Goal: Task Accomplishment & Management: Manage account settings

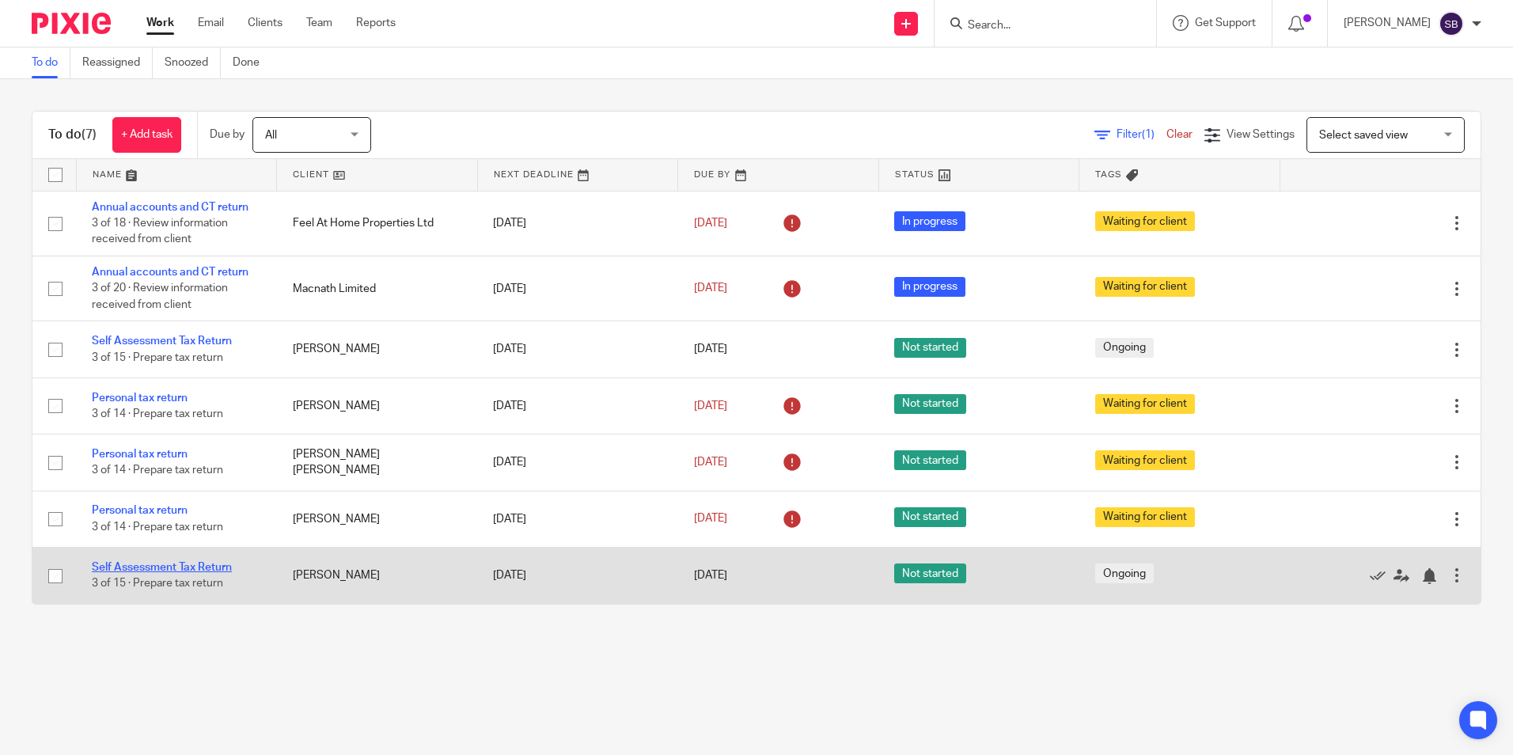
click at [160, 564] on link "Self Assessment Tax Return" at bounding box center [162, 567] width 140 height 11
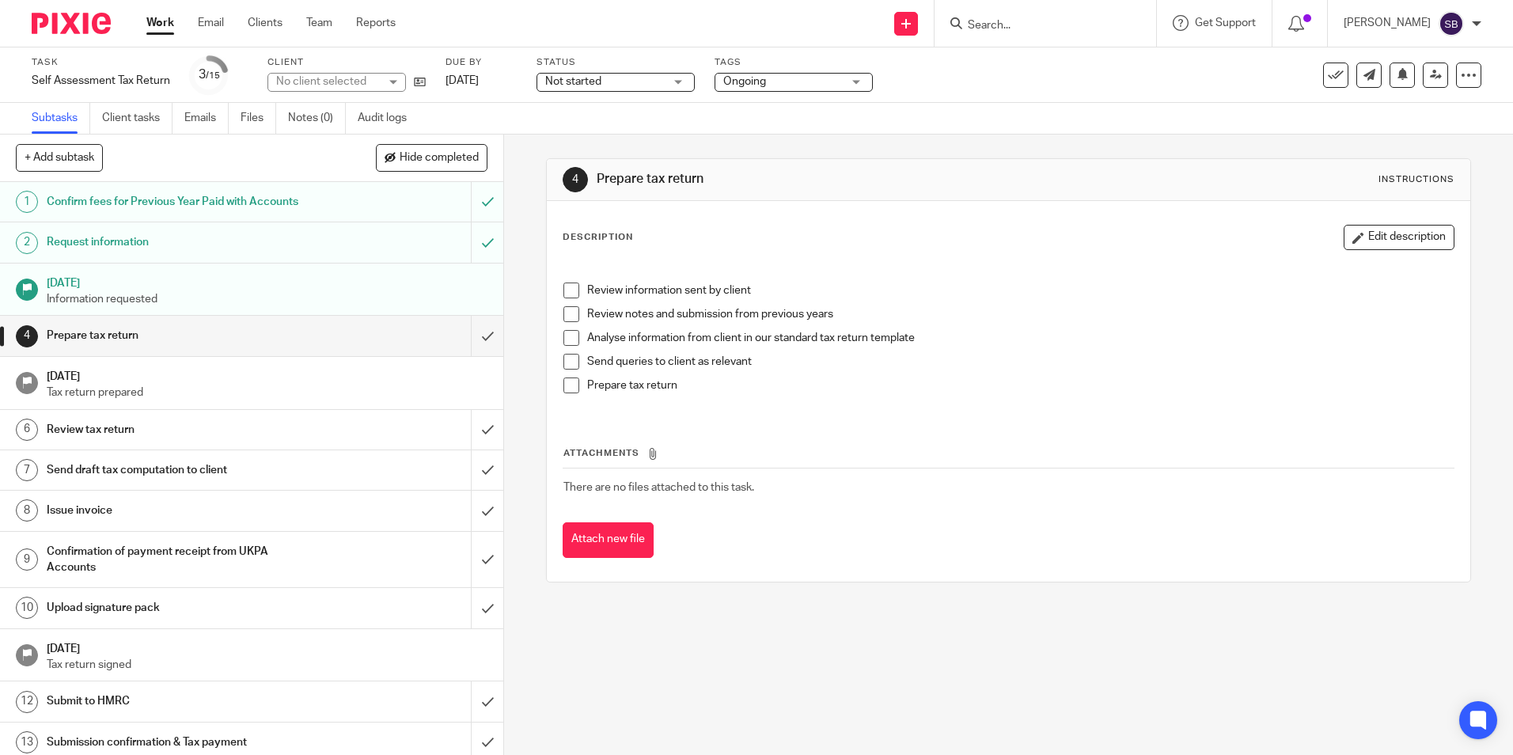
click at [606, 76] on span "Not started" at bounding box center [604, 82] width 119 height 17
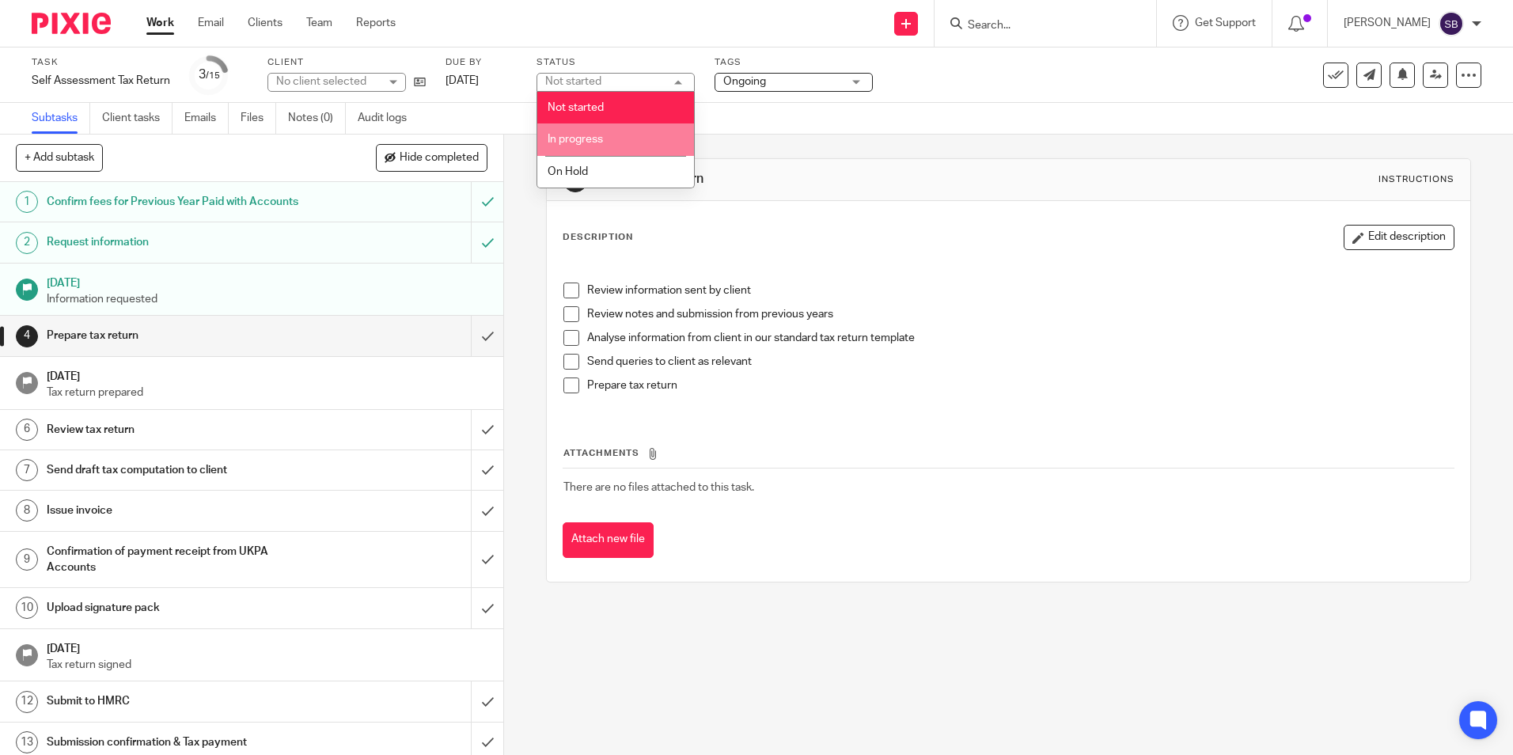
click at [597, 139] on span "In progress" at bounding box center [575, 139] width 55 height 11
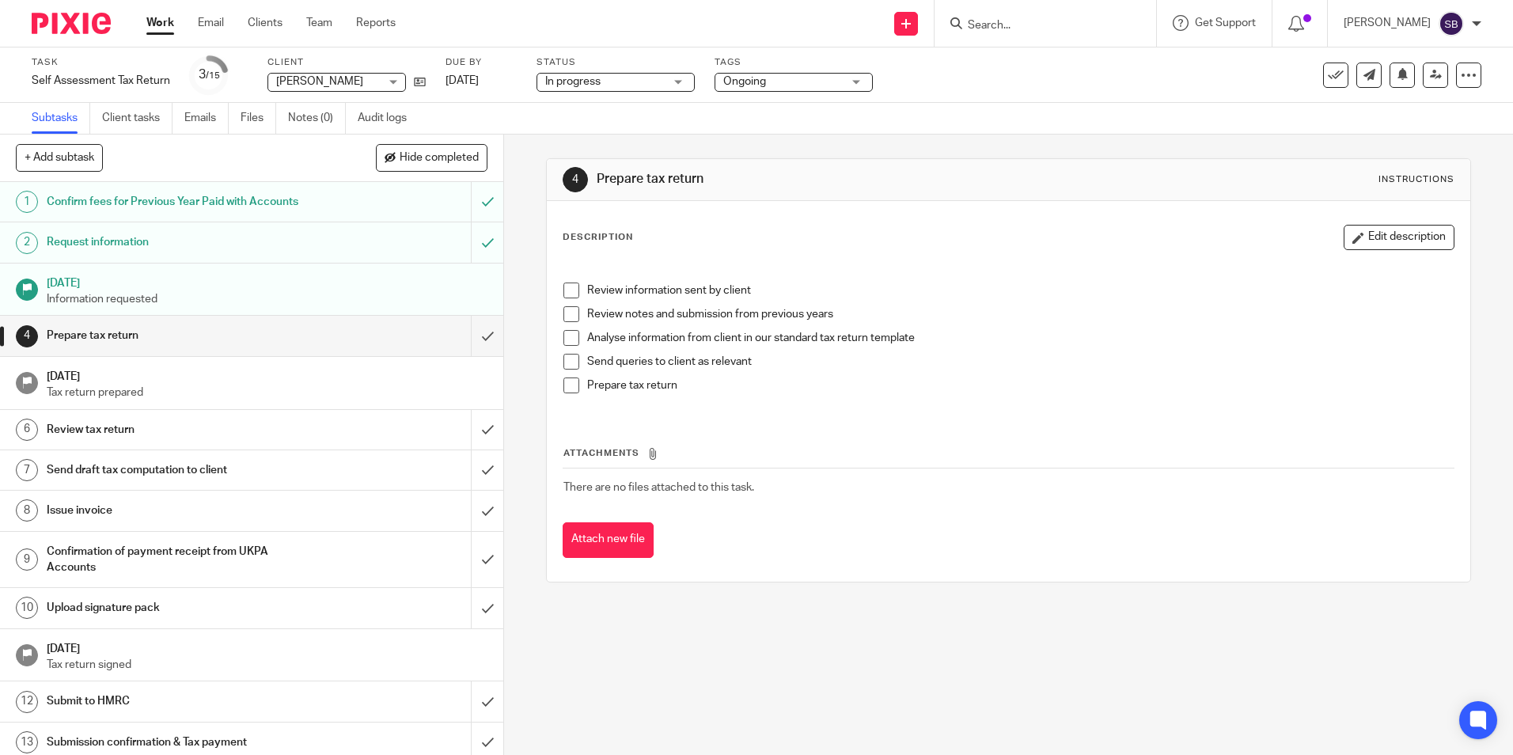
click at [166, 16] on link "Work" at bounding box center [160, 23] width 28 height 16
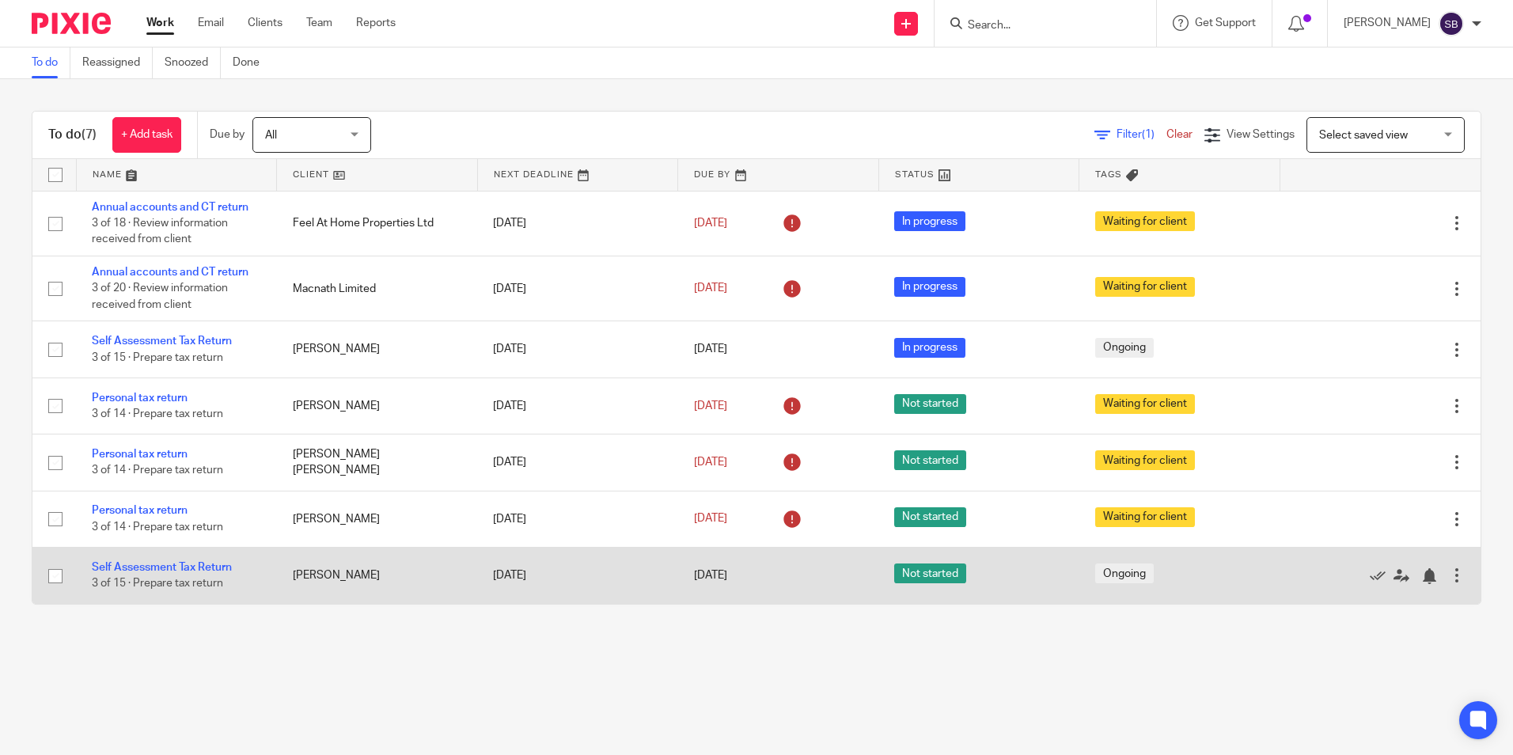
click at [50, 577] on input "checkbox" at bounding box center [55, 576] width 30 height 30
checkbox input "true"
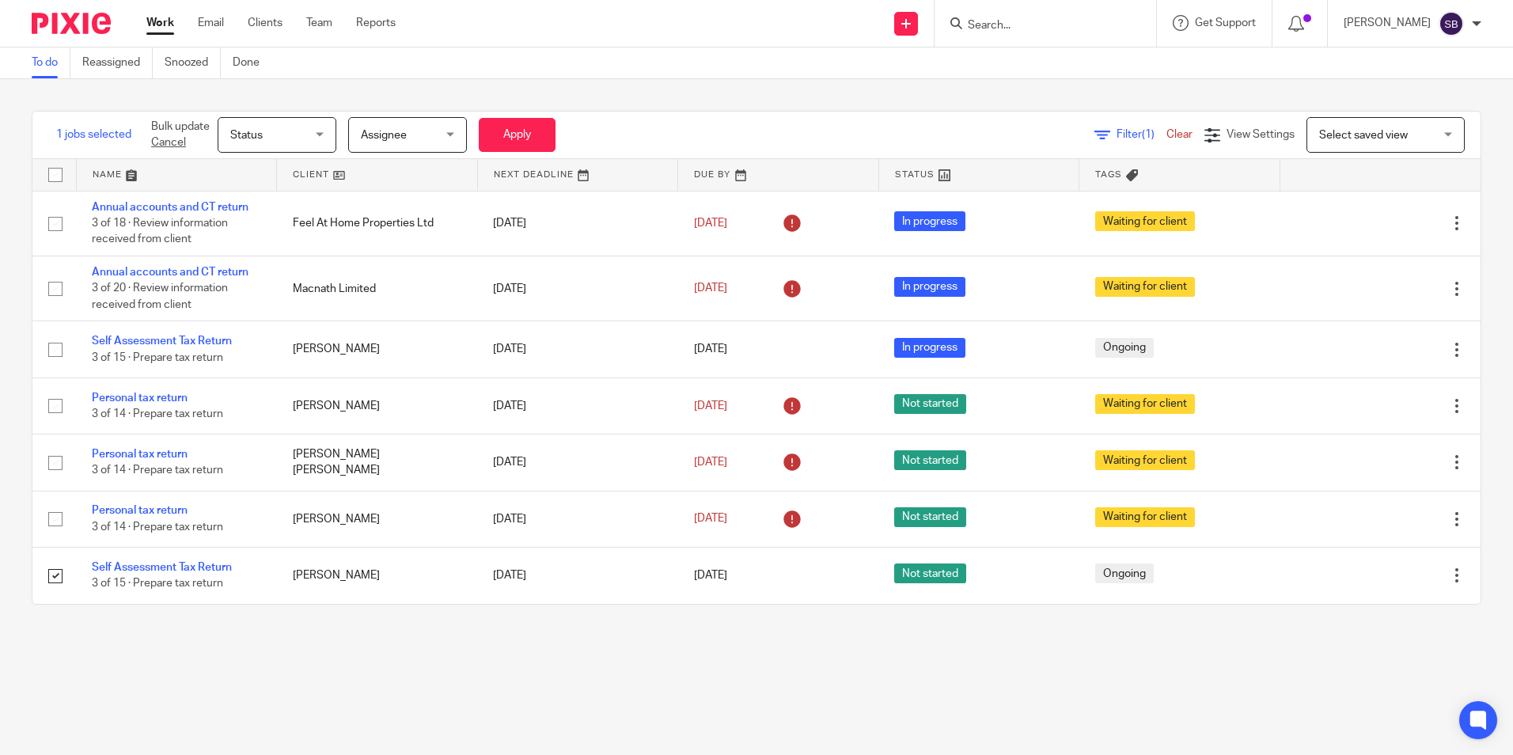
click at [267, 131] on span "Status" at bounding box center [272, 134] width 84 height 33
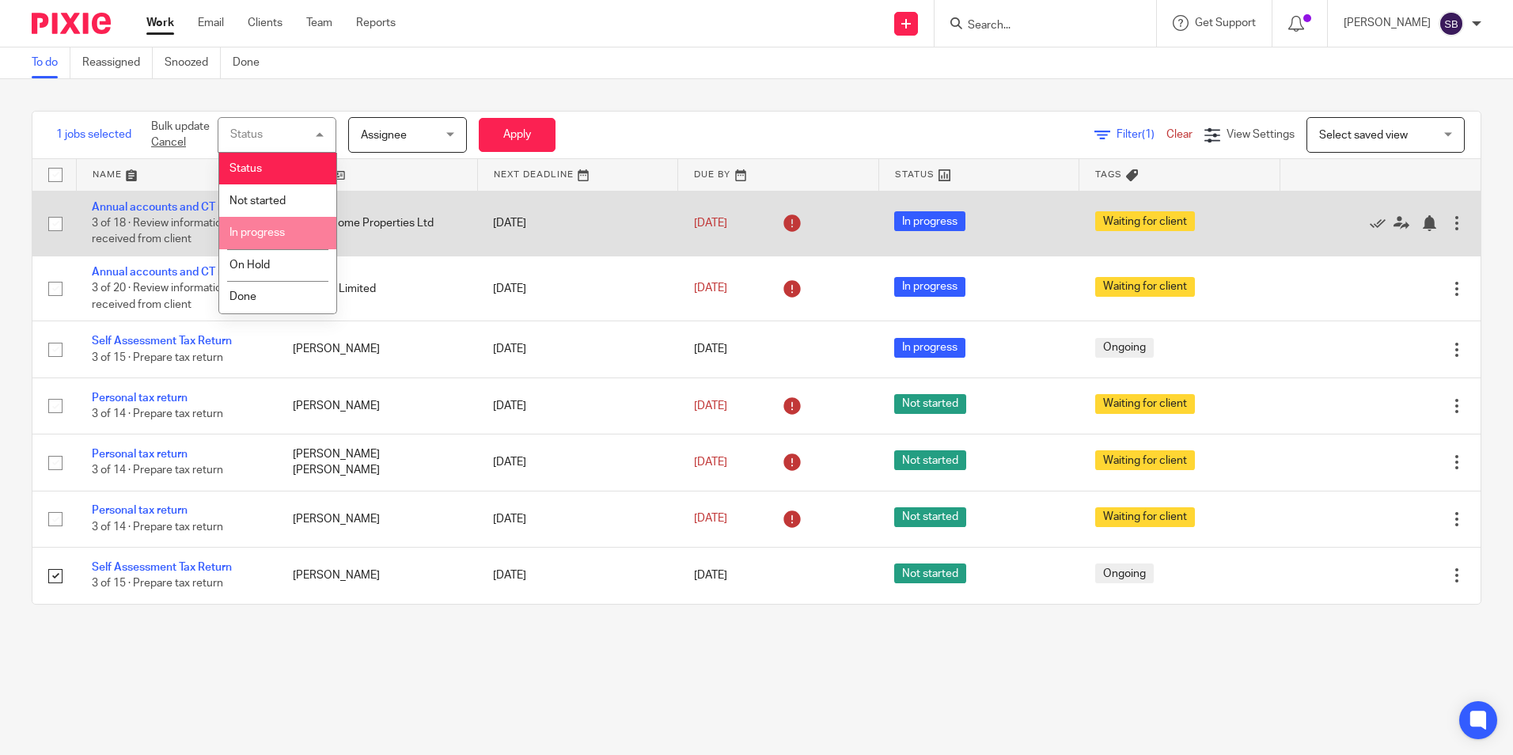
drag, startPoint x: 263, startPoint y: 222, endPoint x: 287, endPoint y: 218, distance: 24.9
click at [261, 222] on li "In progress" at bounding box center [277, 233] width 117 height 32
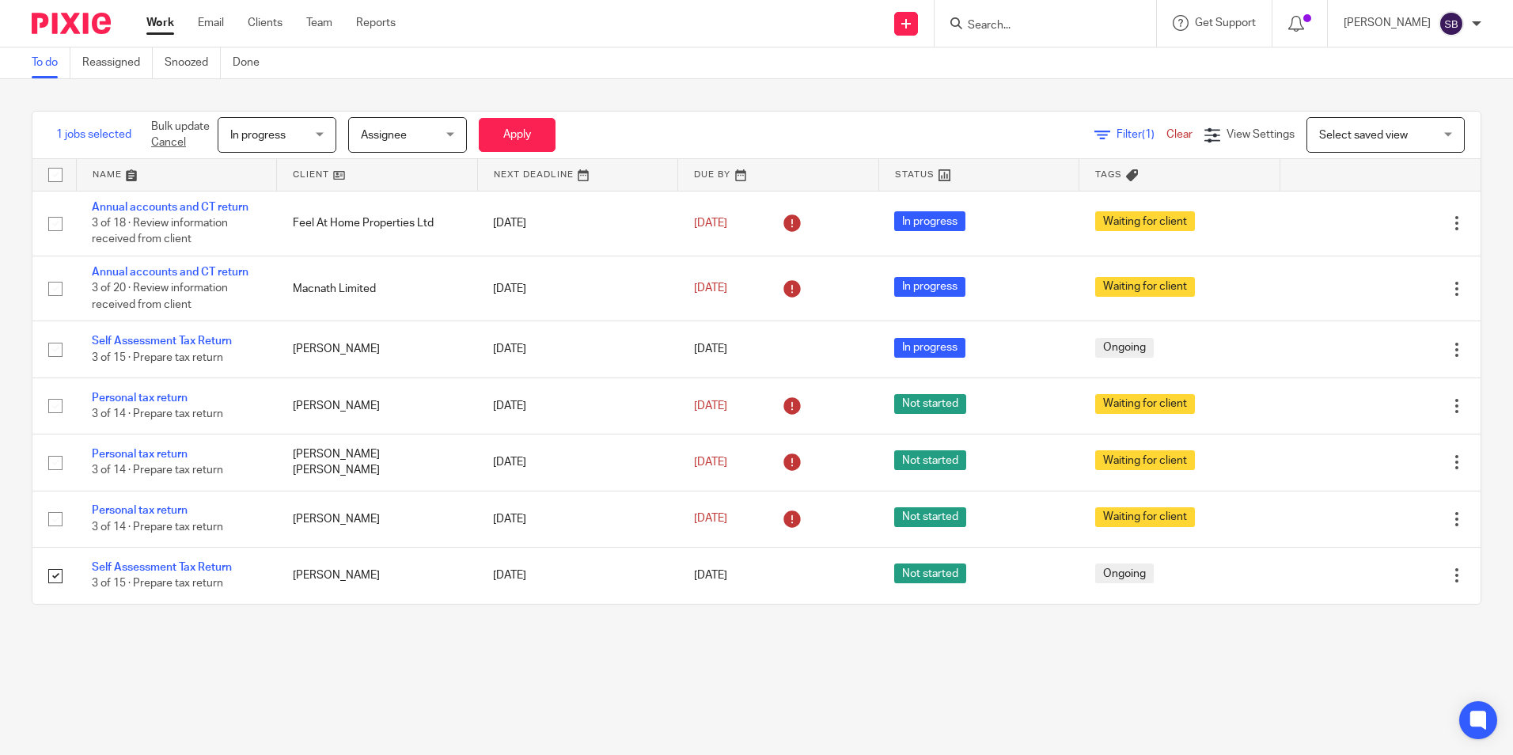
click at [720, 138] on div "Filter (1) Clear View Settings View Settings (1) Filters Clear Save Manage save…" at bounding box center [1036, 135] width 890 height 36
click at [548, 133] on button "Apply" at bounding box center [517, 135] width 77 height 34
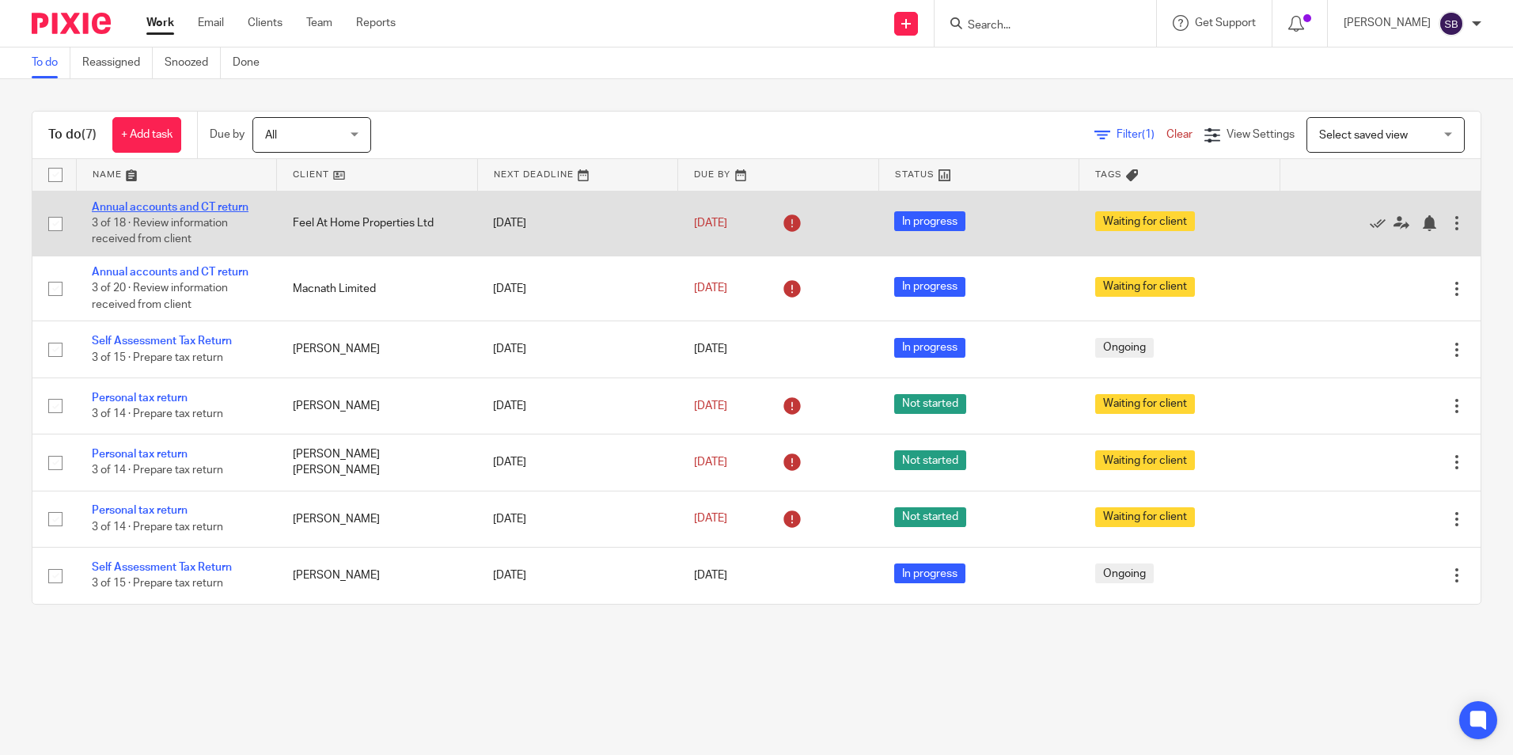
click at [210, 202] on link "Annual accounts and CT return" at bounding box center [170, 207] width 157 height 11
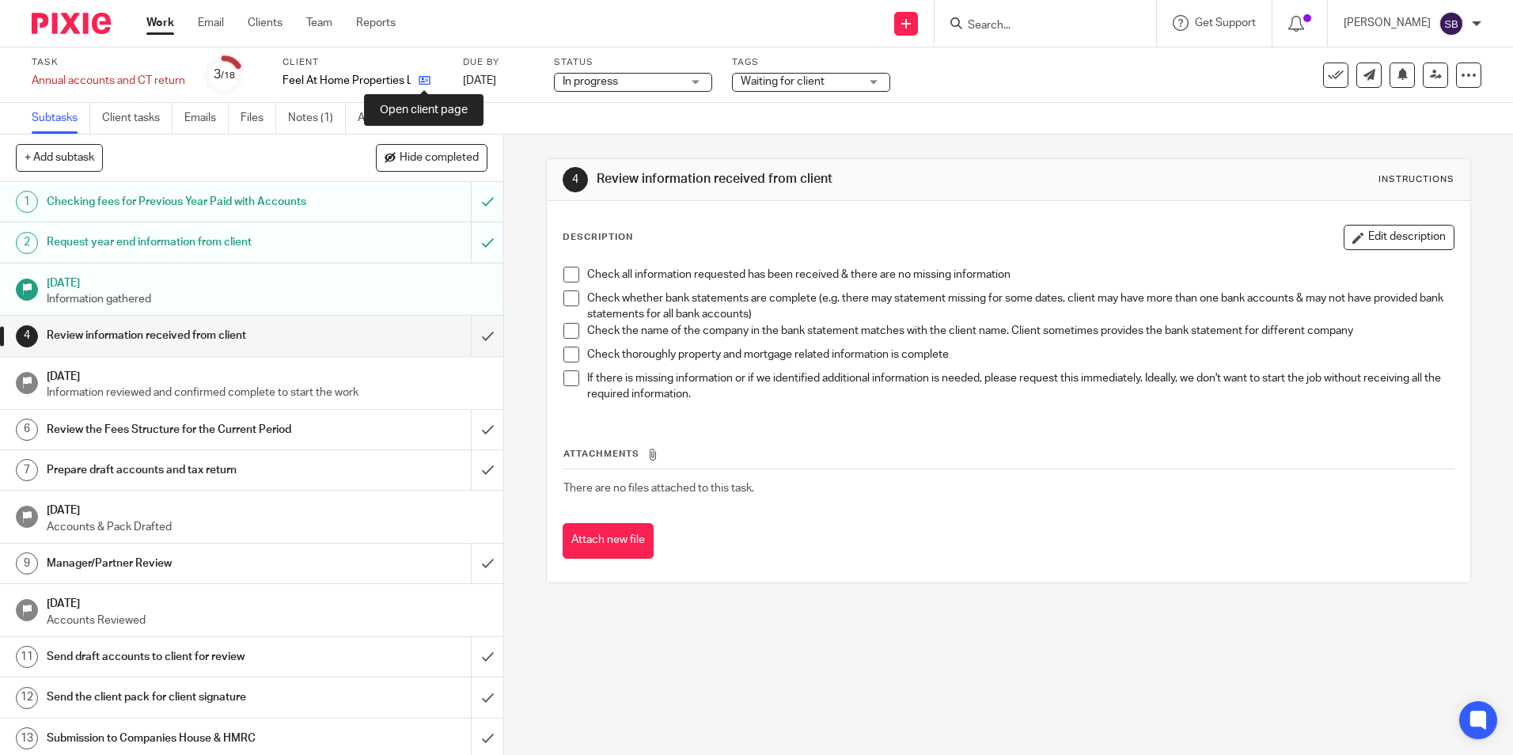
click at [423, 78] on icon at bounding box center [425, 80] width 12 height 12
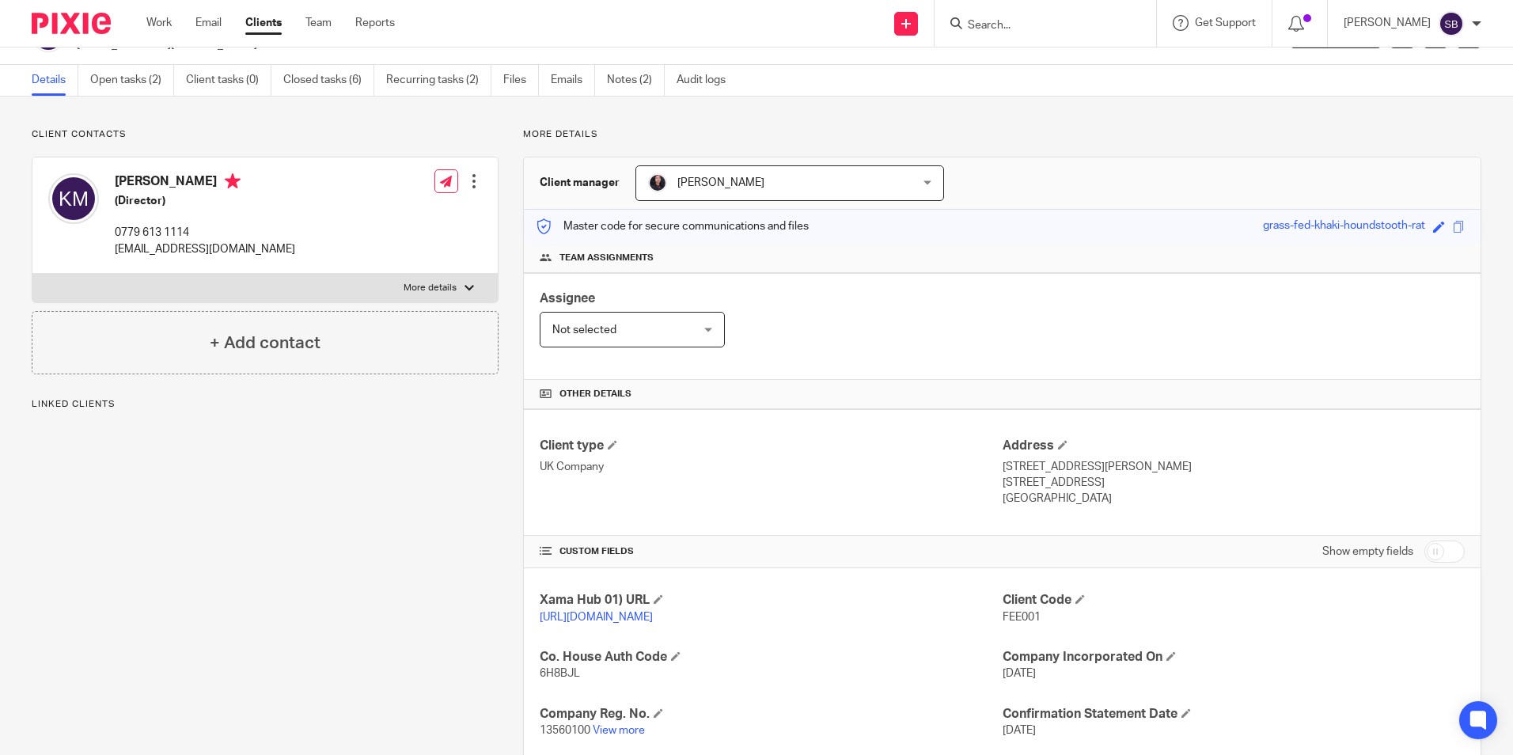
scroll to position [158, 0]
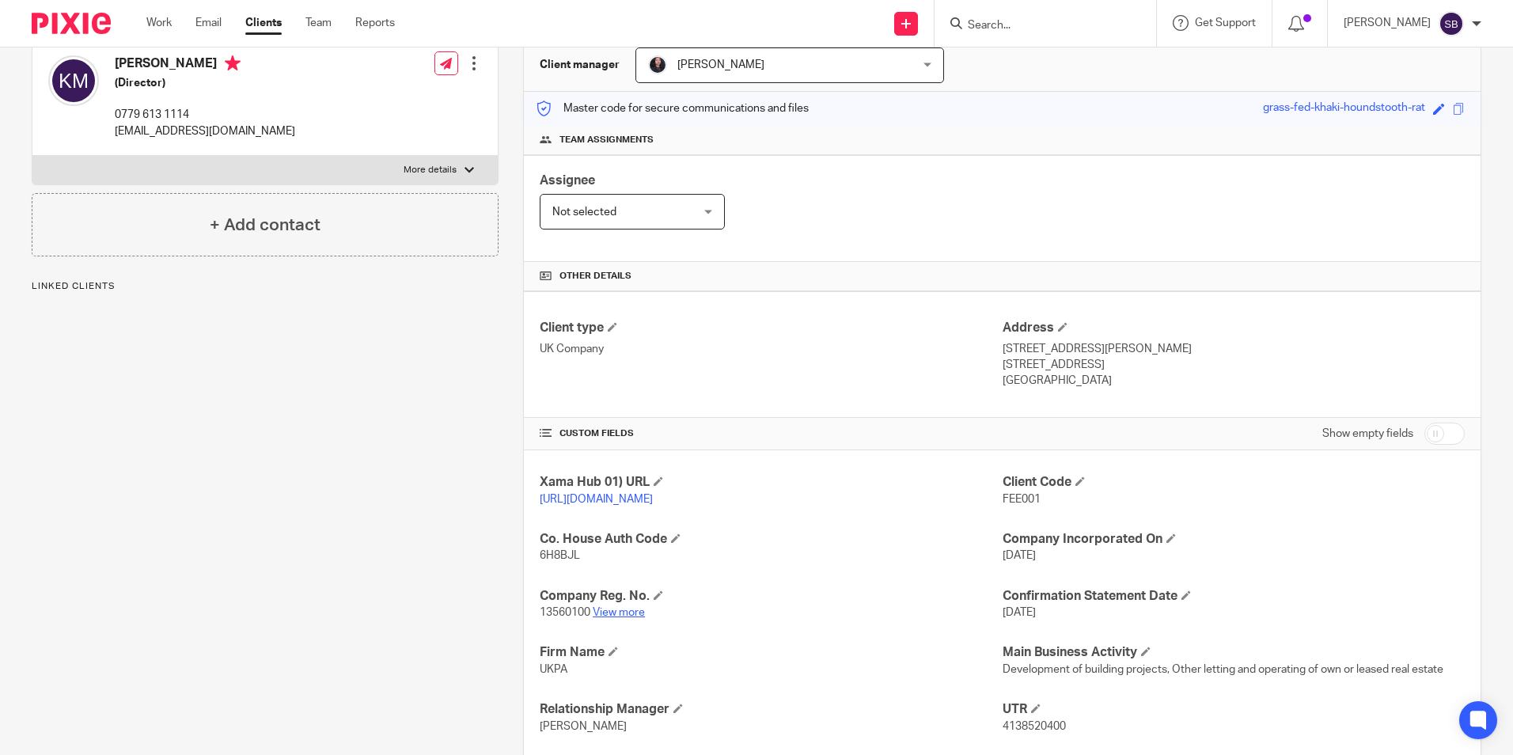
click at [606, 618] on link "View more" at bounding box center [619, 612] width 52 height 11
click at [161, 25] on link "Work" at bounding box center [158, 23] width 25 height 16
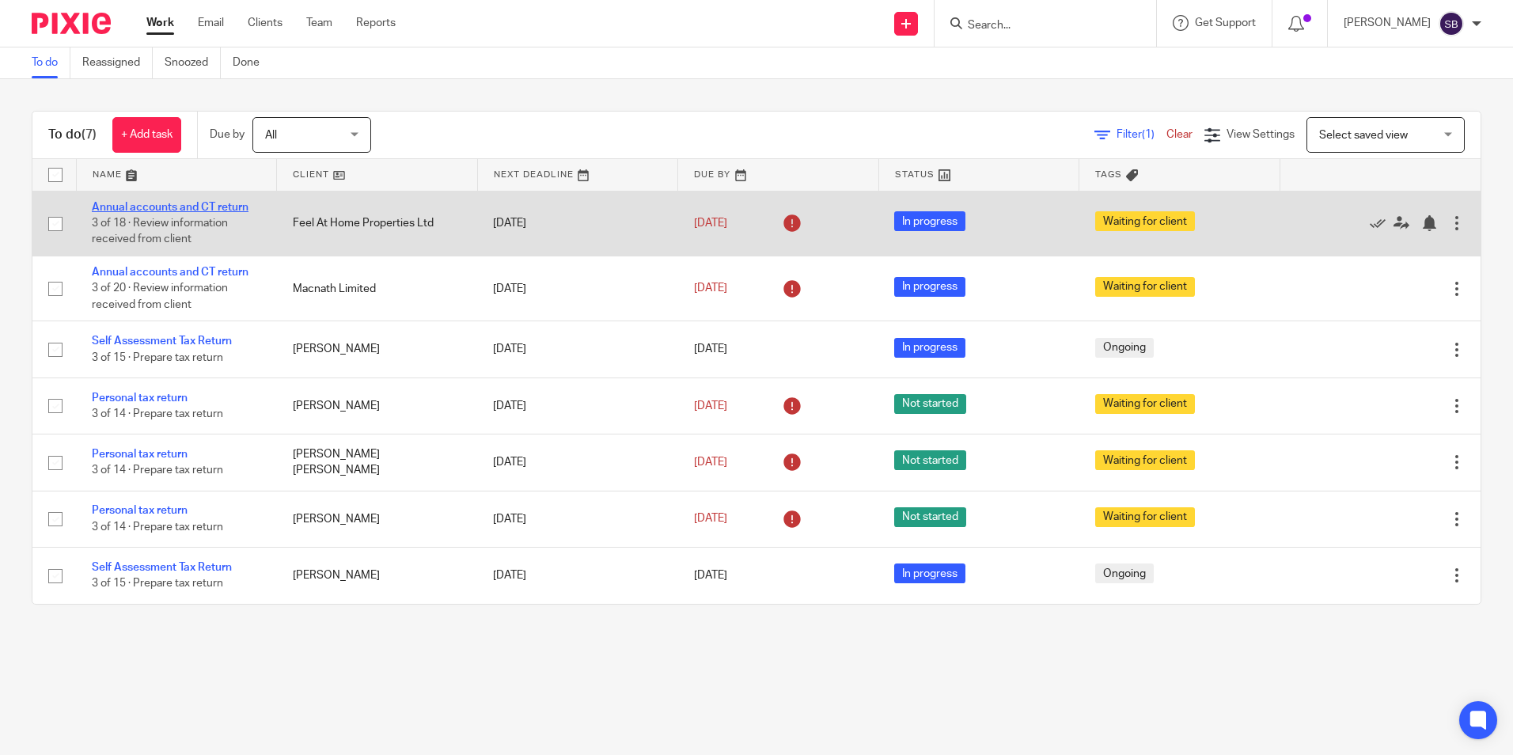
click at [202, 209] on link "Annual accounts and CT return" at bounding box center [170, 207] width 157 height 11
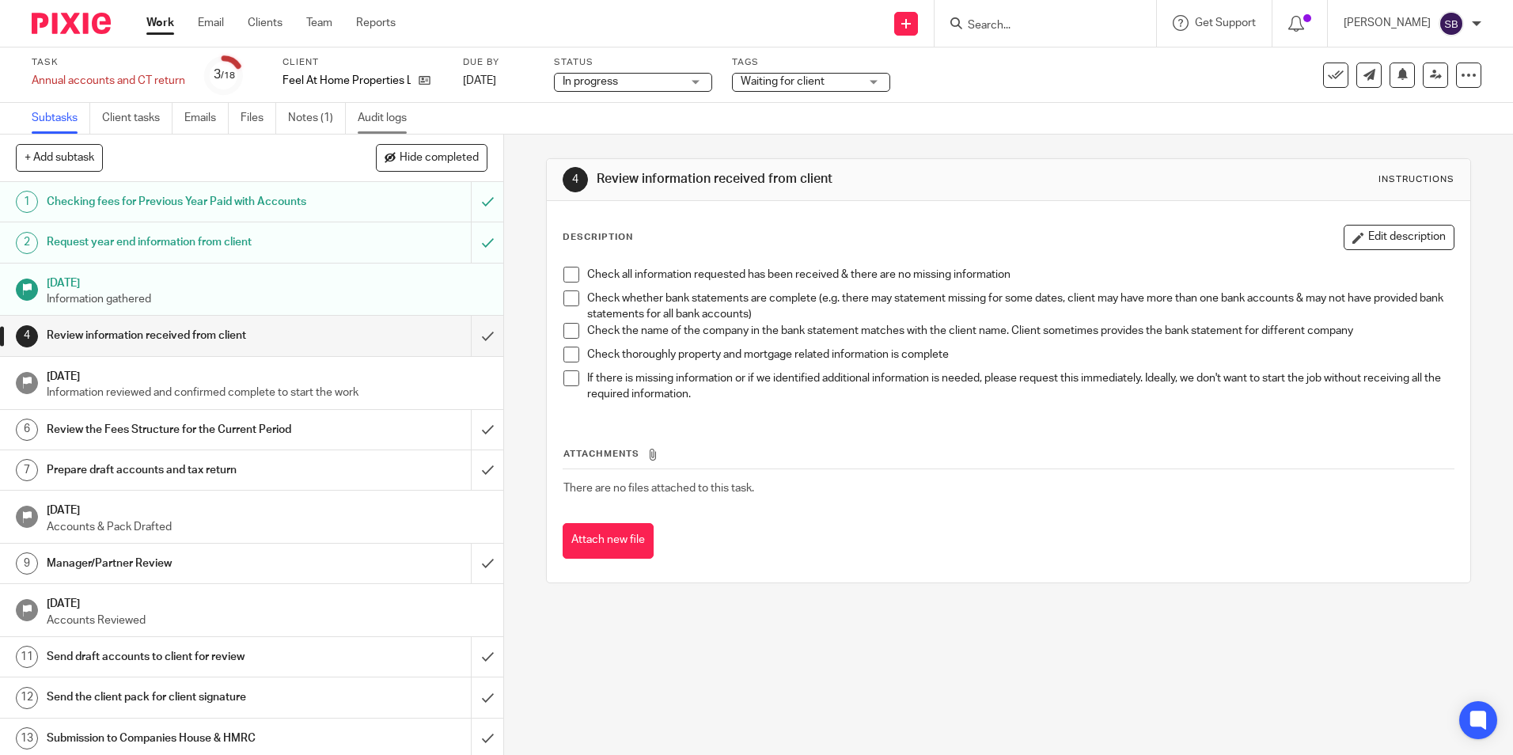
click at [377, 119] on link "Audit logs" at bounding box center [388, 118] width 61 height 31
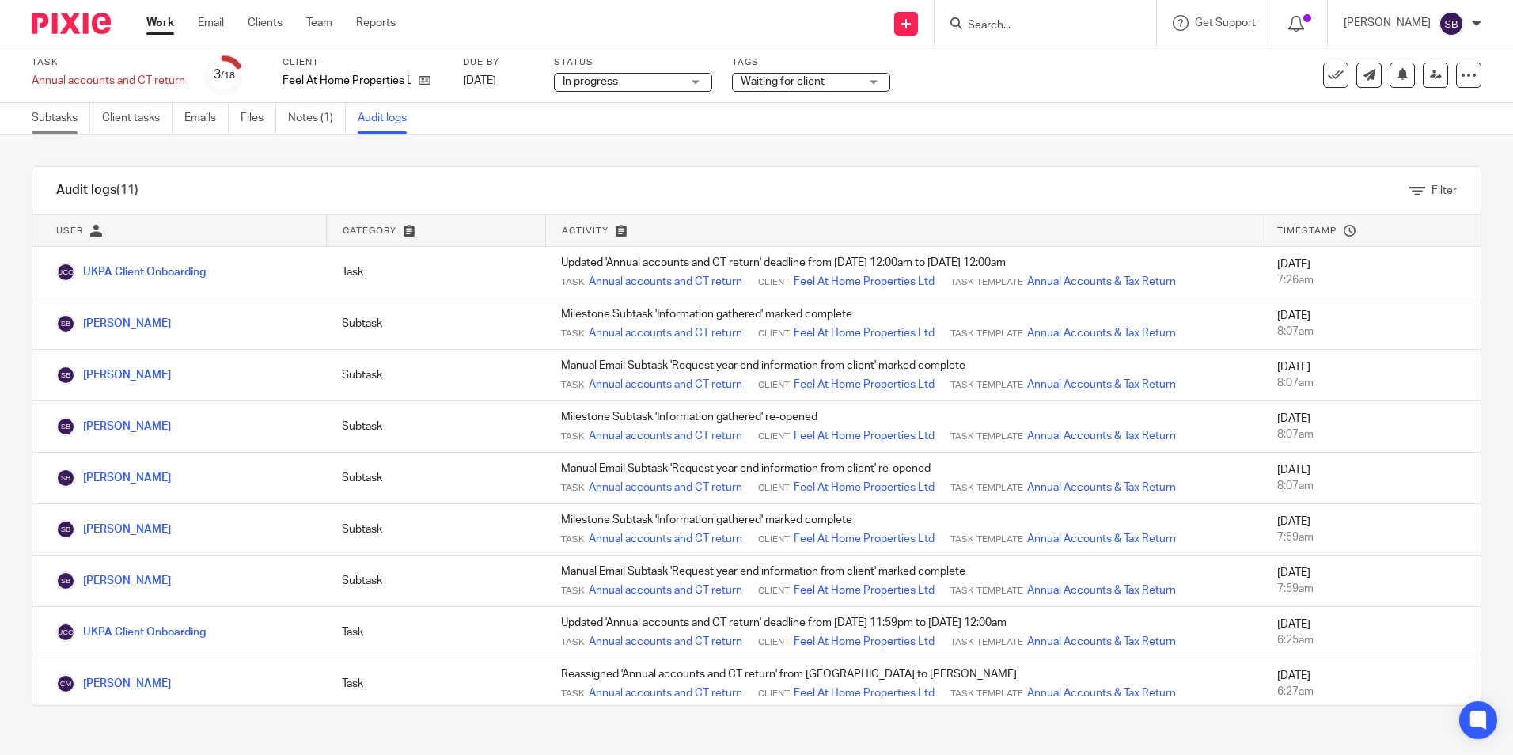
click at [59, 115] on link "Subtasks" at bounding box center [61, 118] width 59 height 31
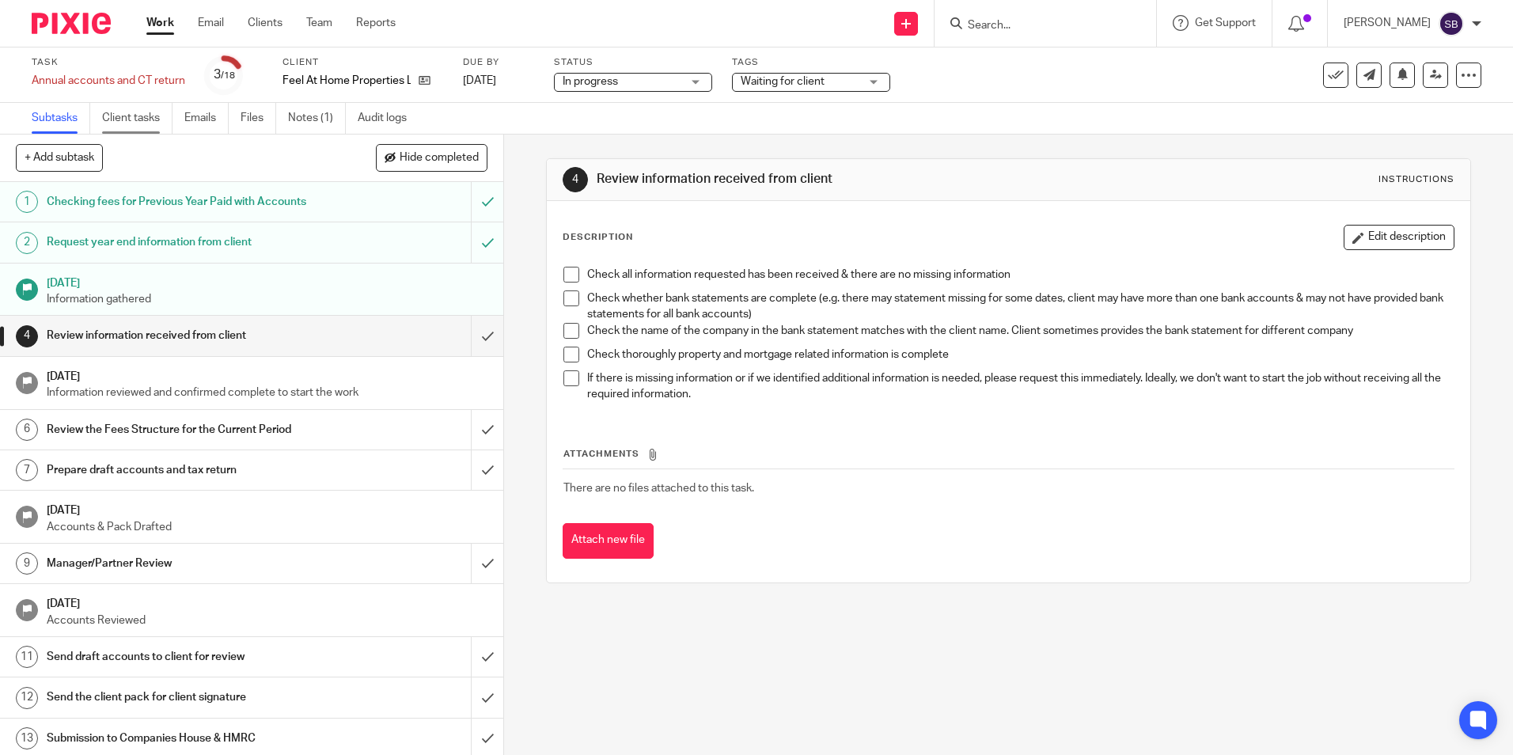
click at [114, 116] on link "Client tasks" at bounding box center [137, 118] width 70 height 31
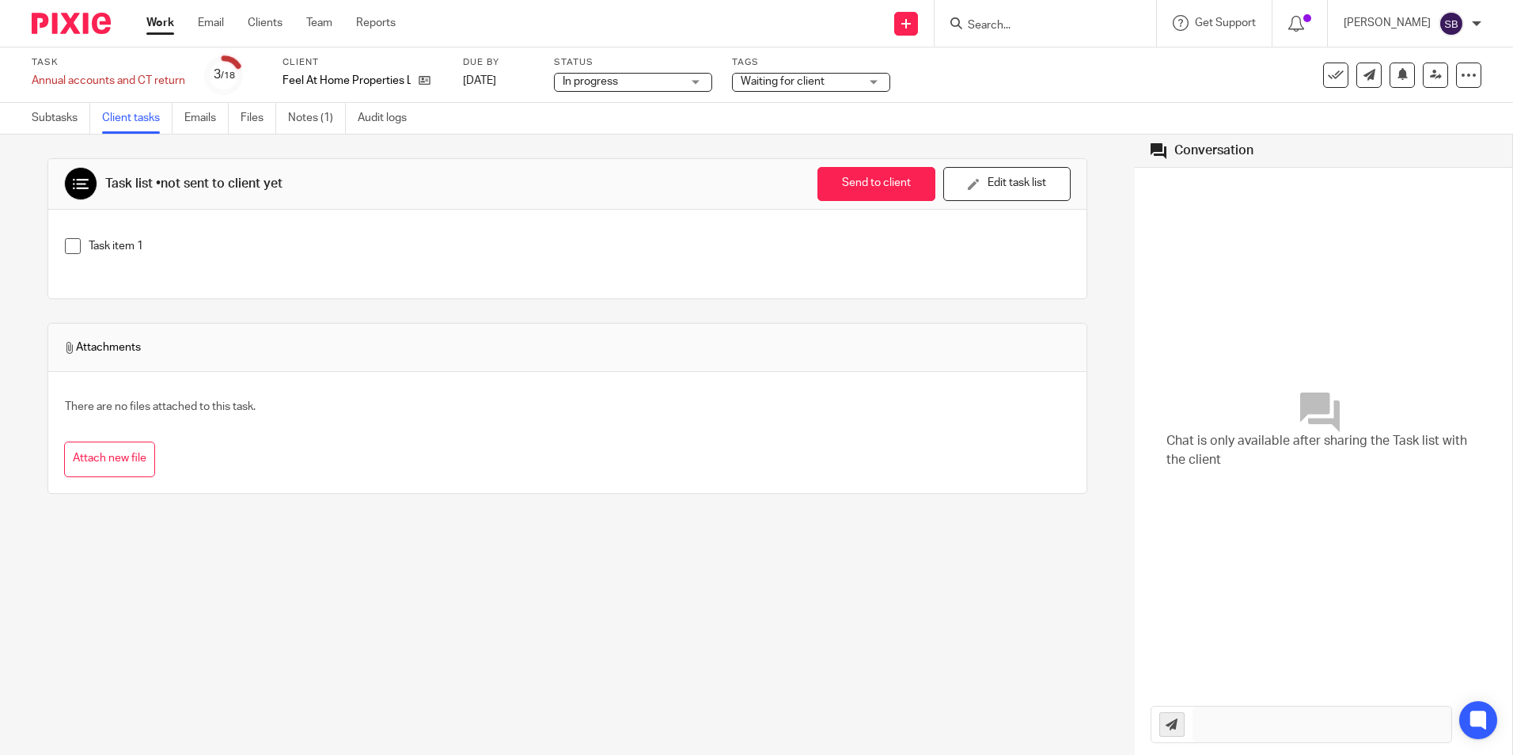
click at [161, 18] on link "Work" at bounding box center [160, 23] width 28 height 16
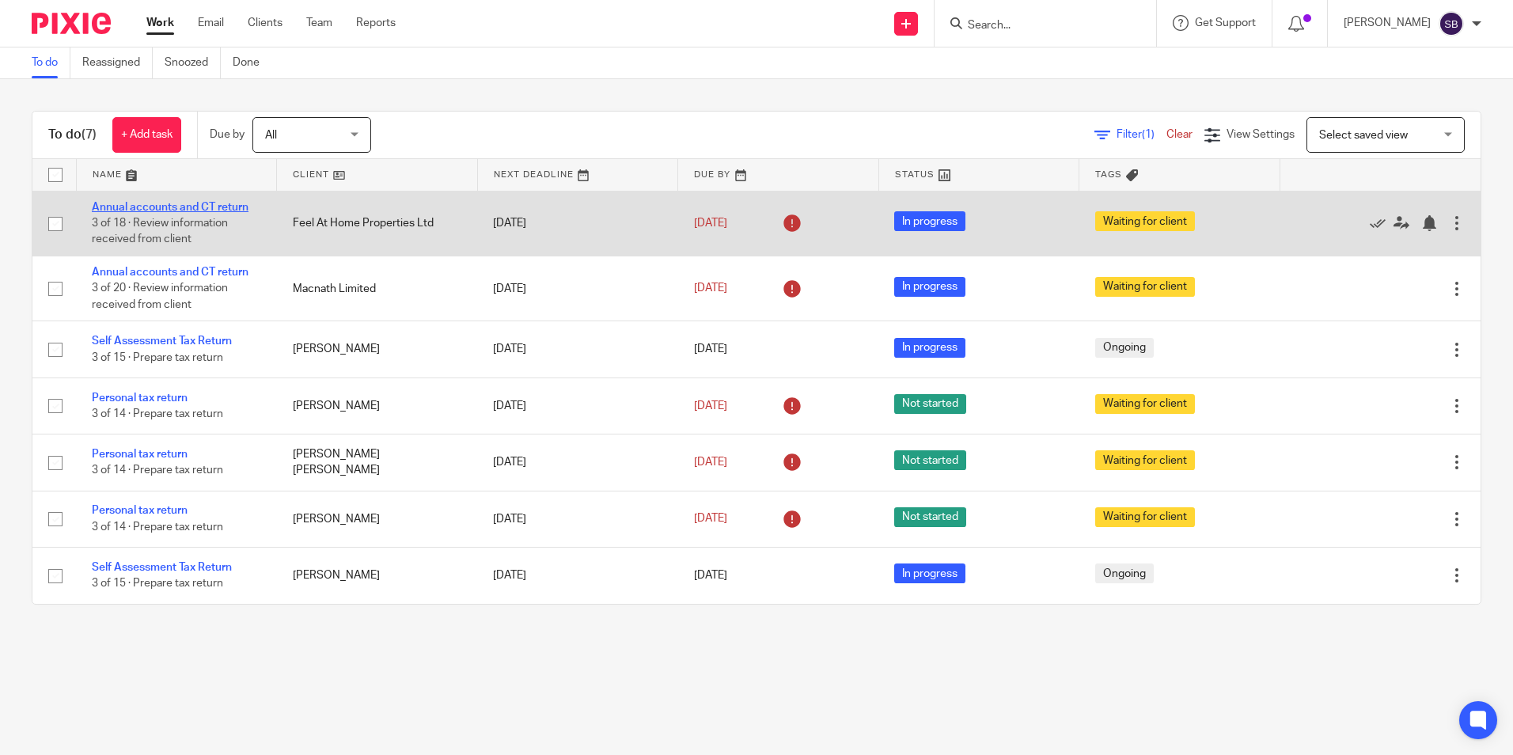
click at [139, 205] on link "Annual accounts and CT return" at bounding box center [170, 207] width 157 height 11
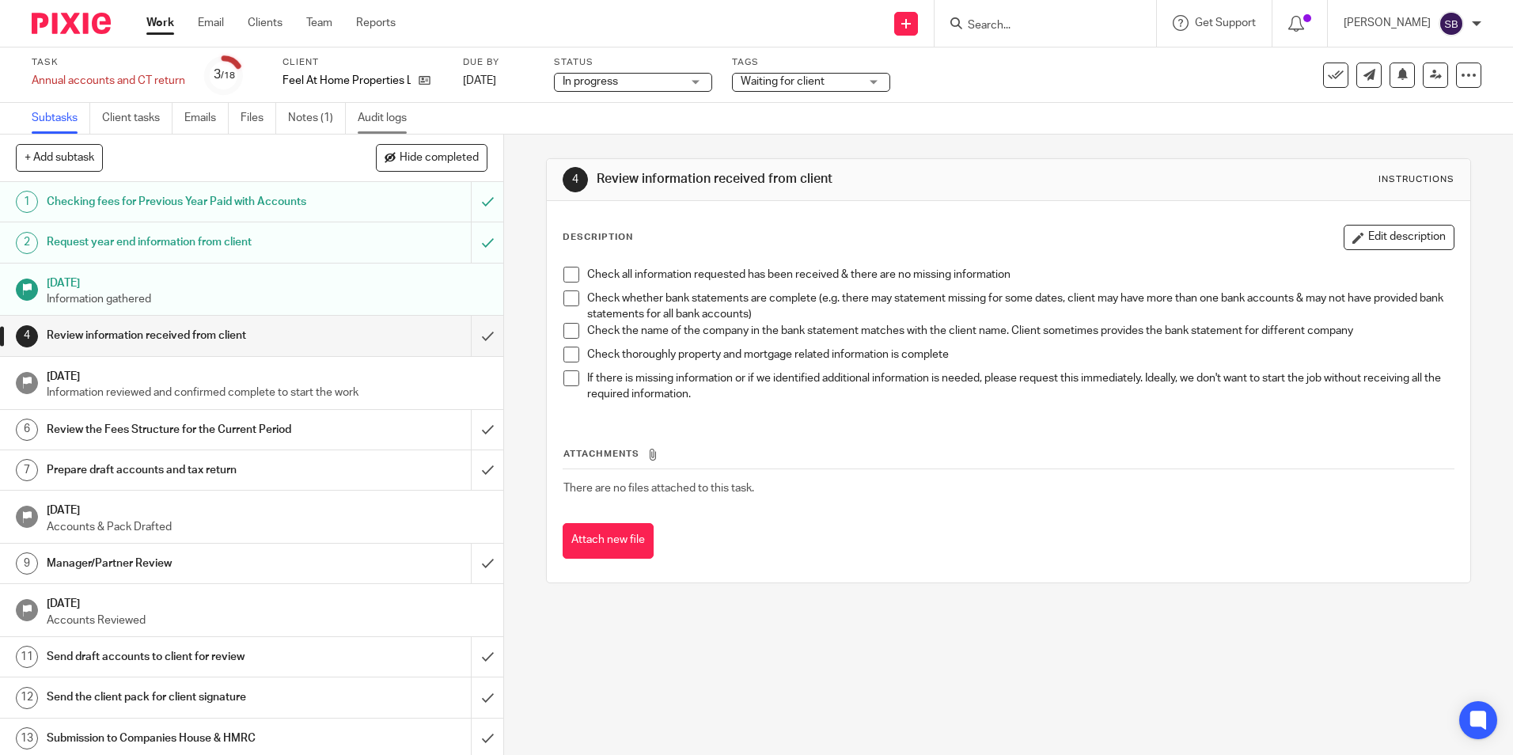
click at [374, 118] on link "Audit logs" at bounding box center [388, 118] width 61 height 31
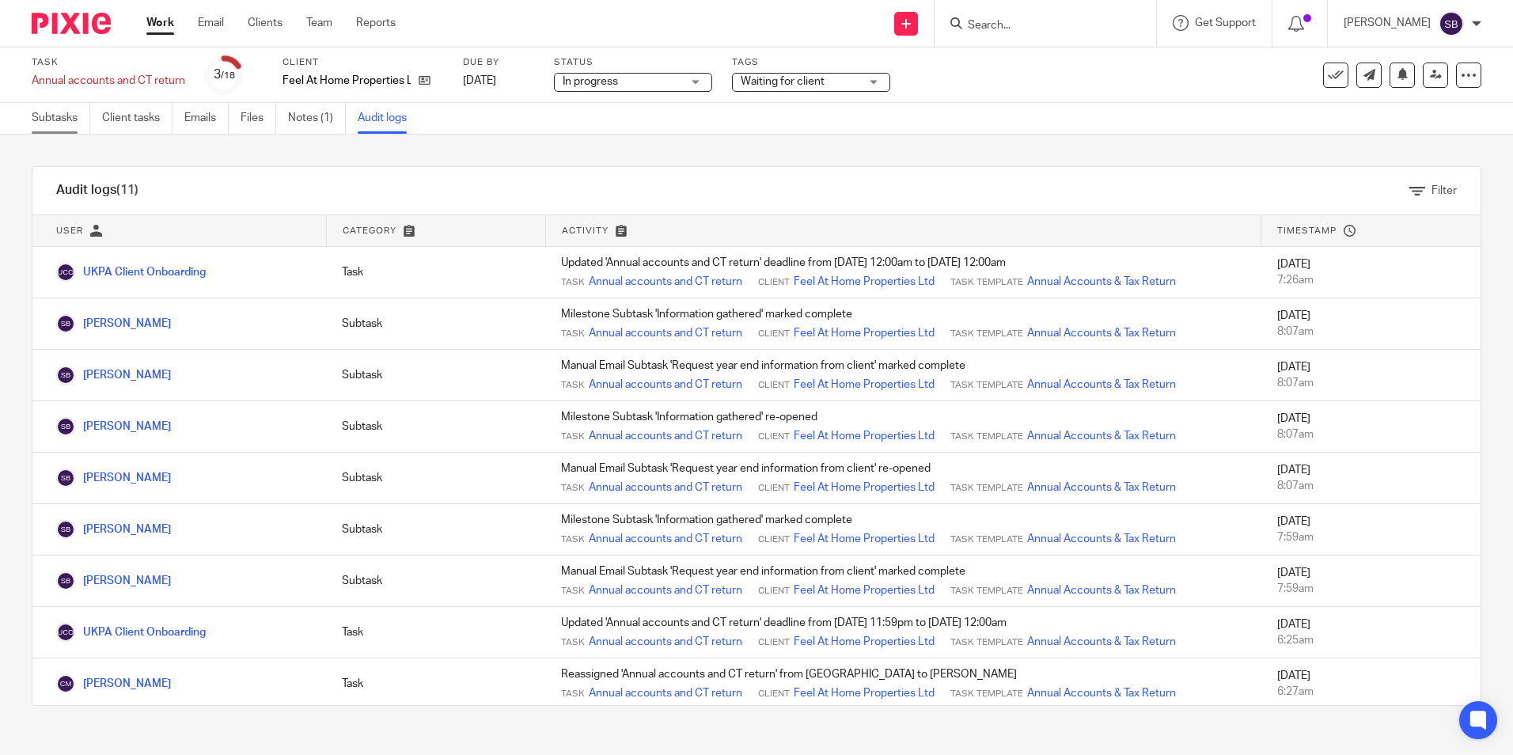
click at [60, 118] on link "Subtasks" at bounding box center [61, 118] width 59 height 31
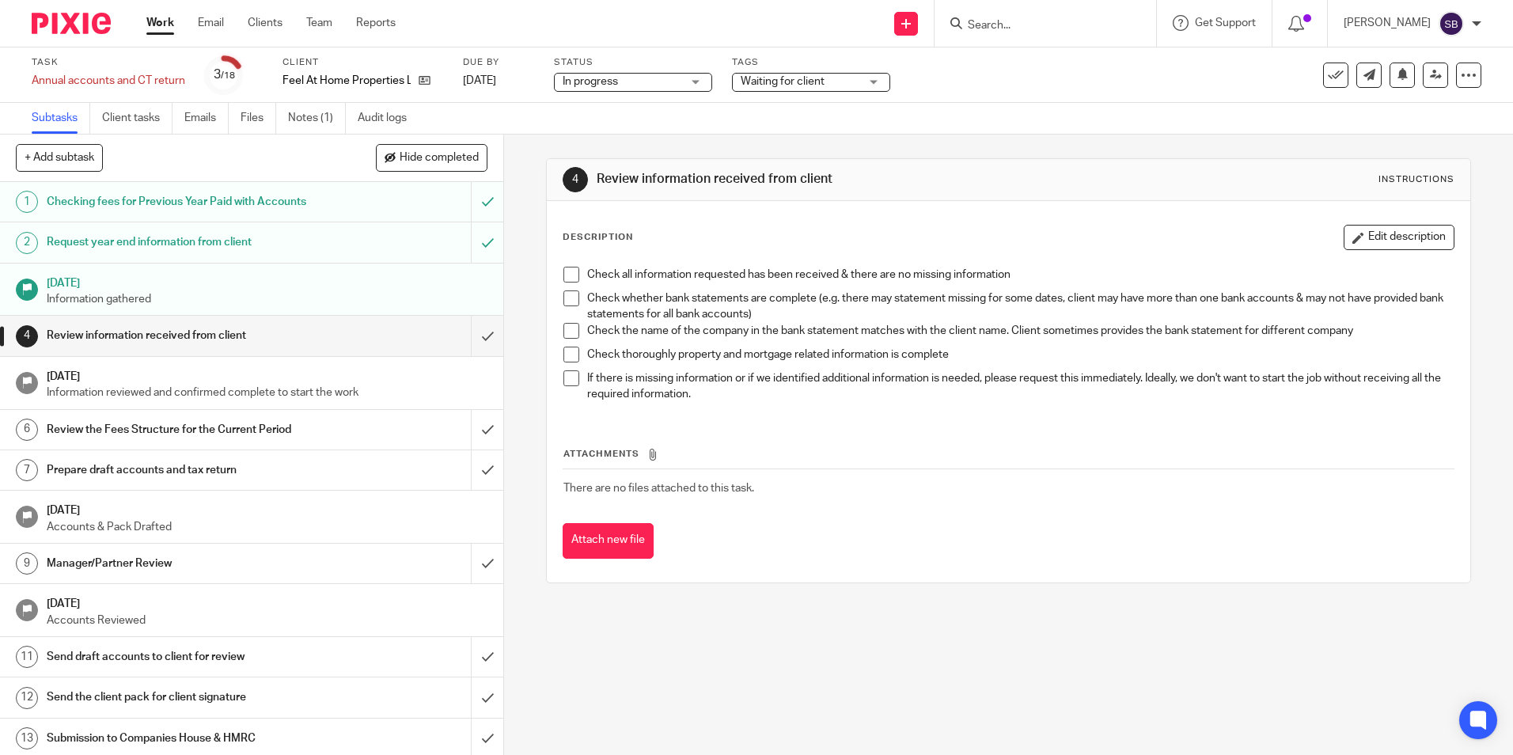
click at [169, 290] on h1 "[DATE]" at bounding box center [268, 281] width 442 height 20
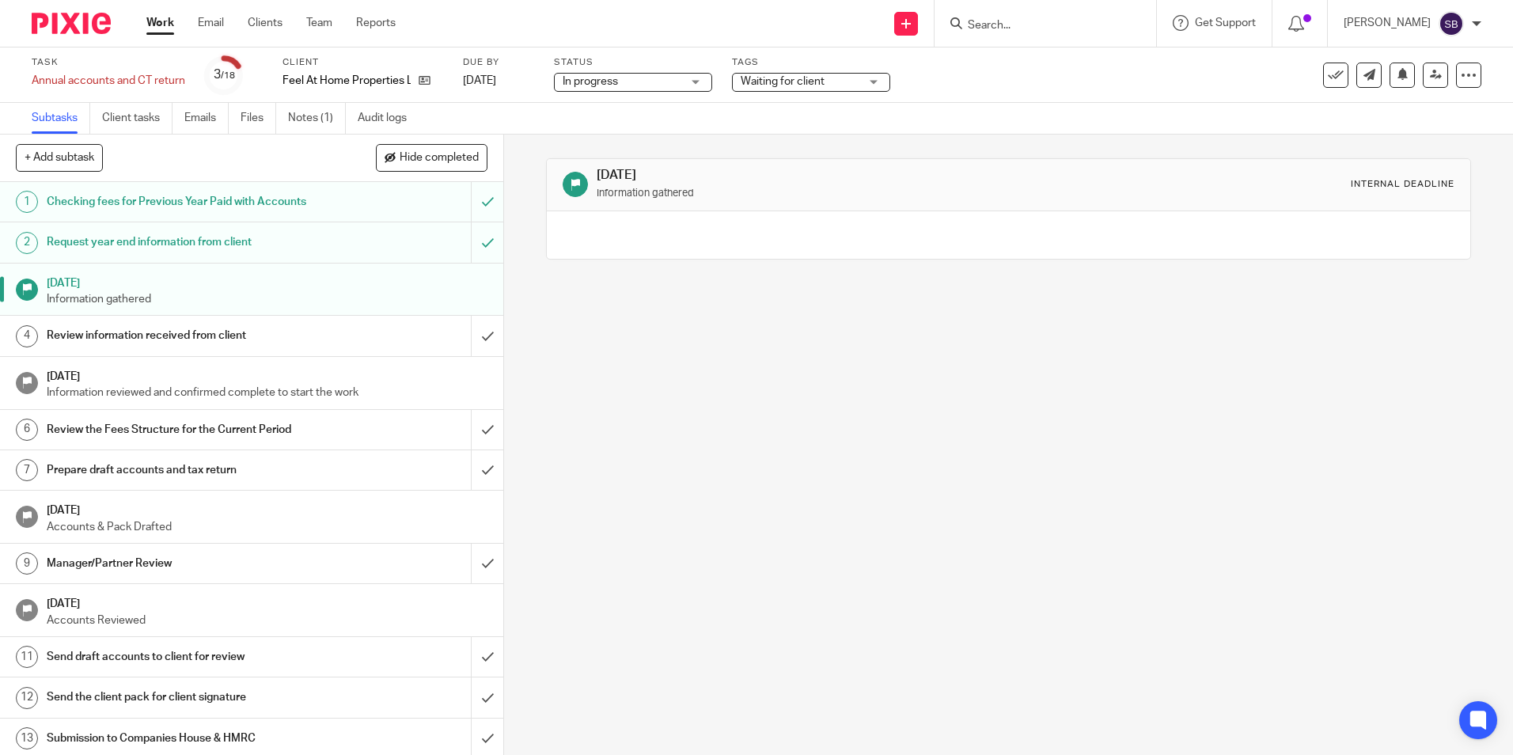
click at [165, 21] on link "Work" at bounding box center [160, 23] width 28 height 16
